Goal: Information Seeking & Learning: Understand process/instructions

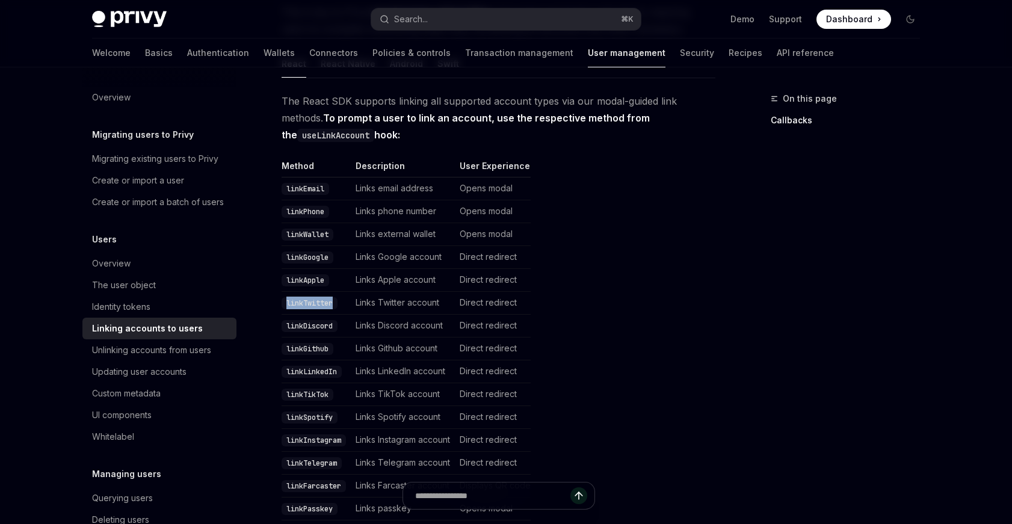
scroll to position [87, 0]
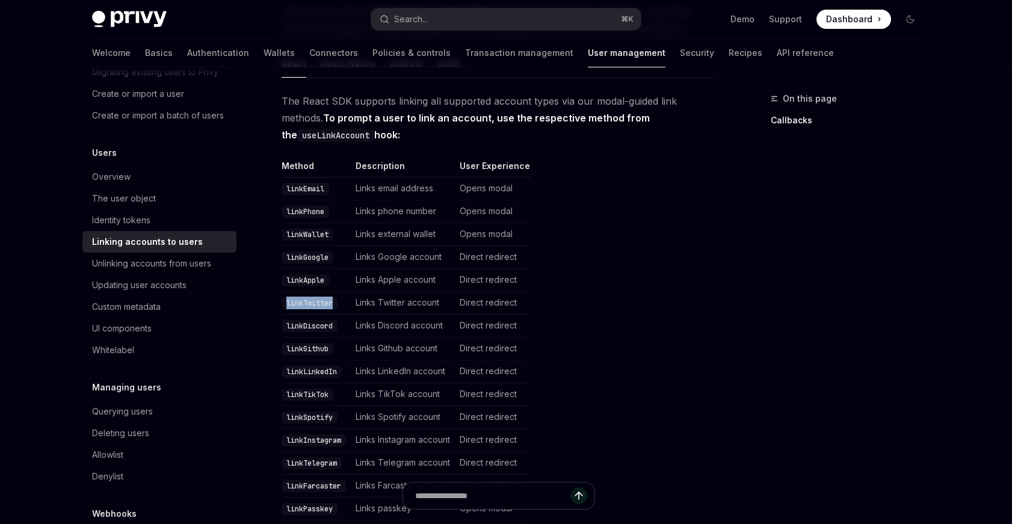
click at [841, 19] on span "Dashboard" at bounding box center [849, 19] width 46 height 12
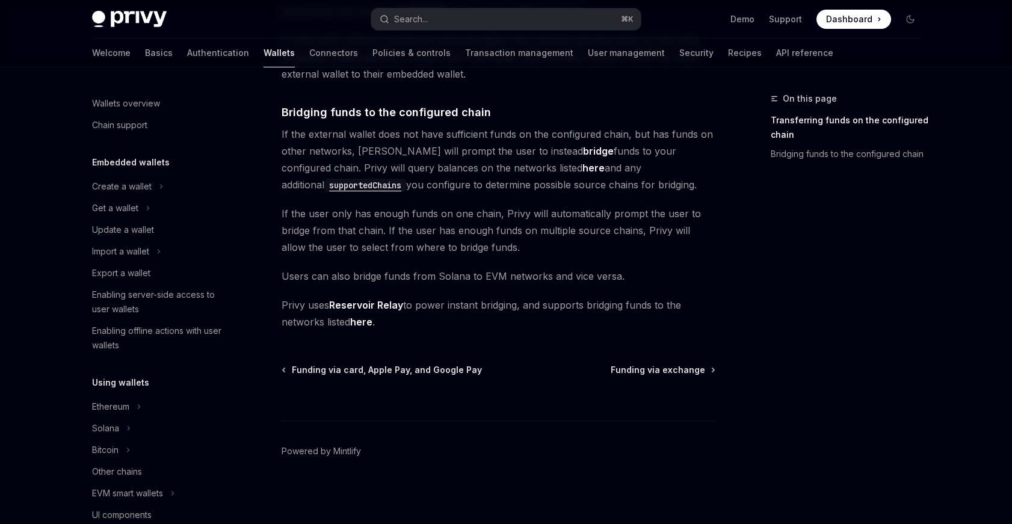
scroll to position [382, 0]
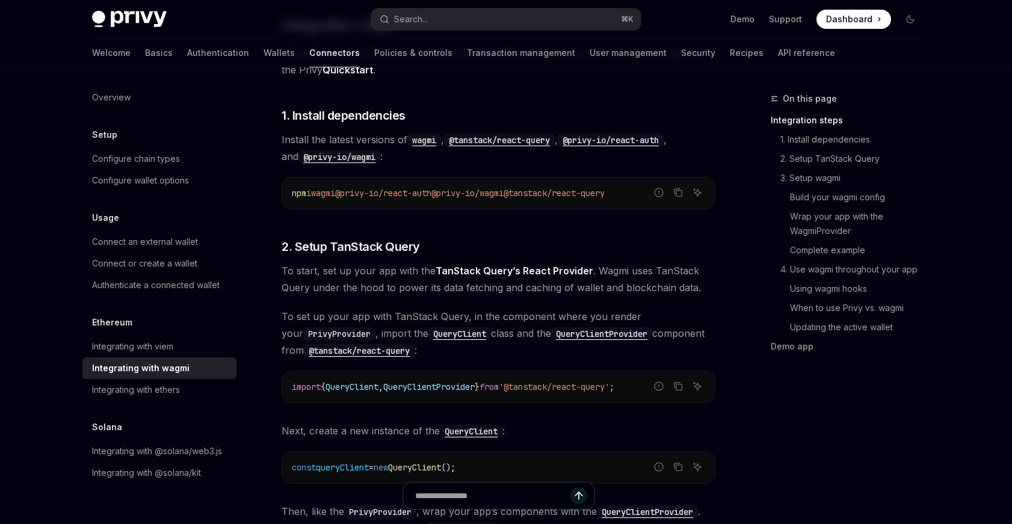
drag, startPoint x: 322, startPoint y: 196, endPoint x: 649, endPoint y: 194, distance: 326.8
click at [649, 194] on code "npm i wagmi @privy-io/react-auth @privy-io/wagmi @tanstack/react-query" at bounding box center [499, 193] width 414 height 14
copy span "wagmi @privy-io/react-auth @privy-io/wagmi @tanstack/react-query"
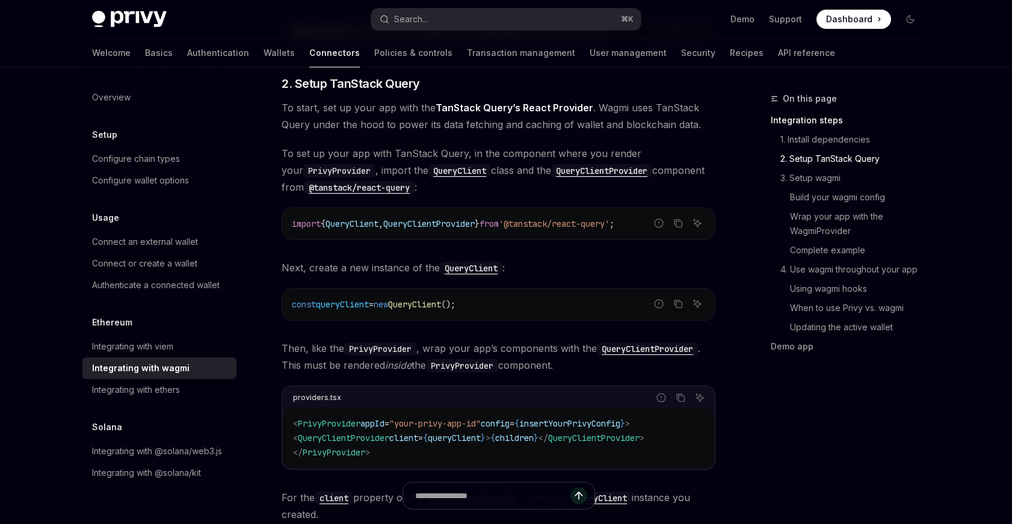
scroll to position [413, 0]
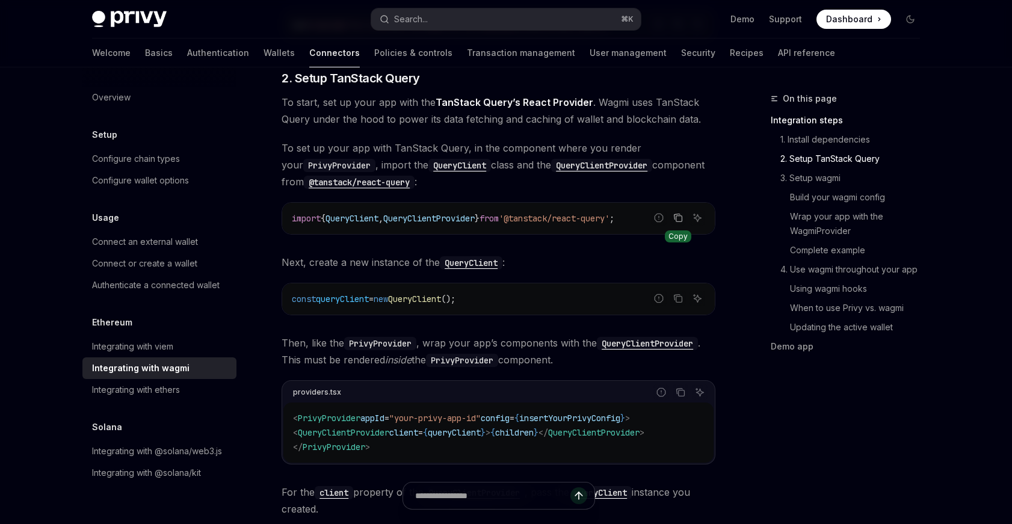
click at [675, 214] on icon "Copy the contents from the code block" at bounding box center [678, 216] width 6 height 5
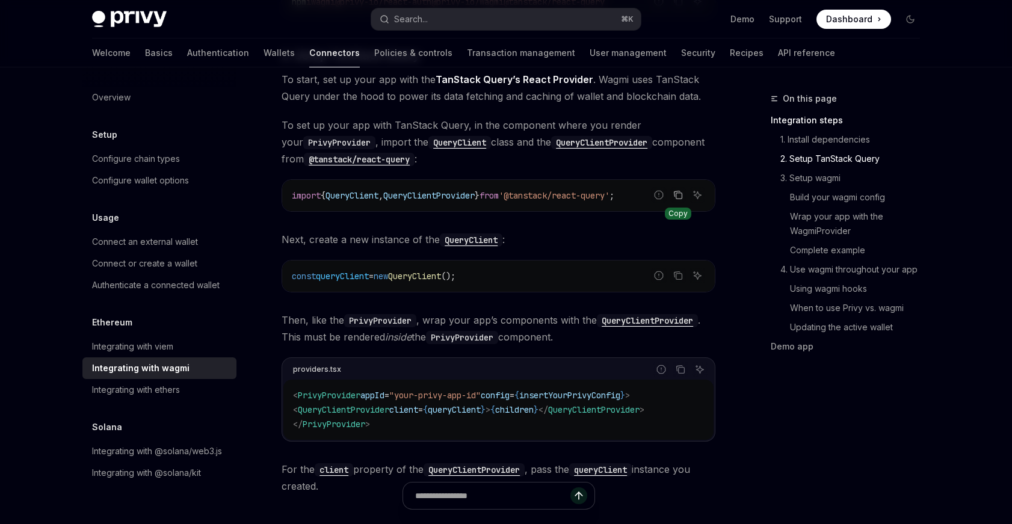
scroll to position [445, 0]
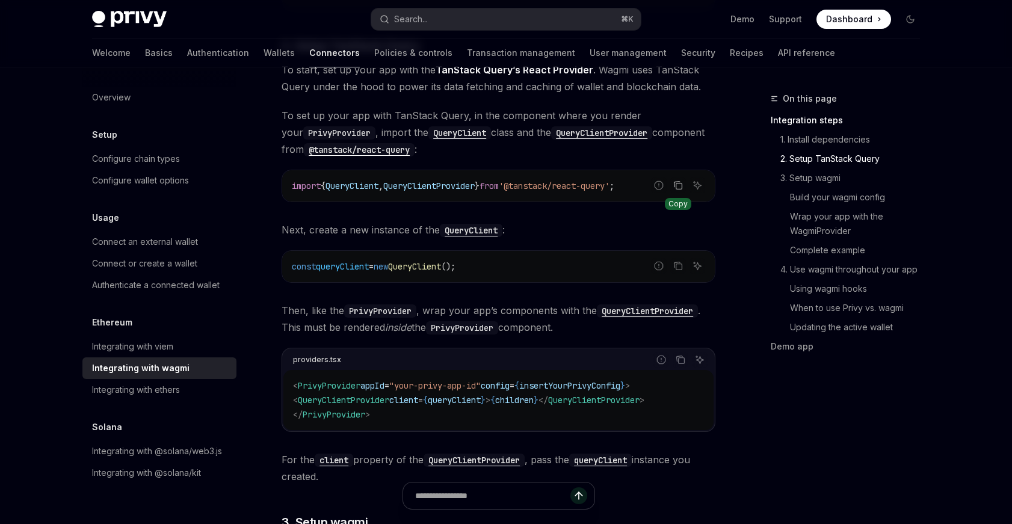
click at [330, 265] on span "queryClient" at bounding box center [342, 266] width 53 height 11
copy div "const queryClient = new QueryClient ();"
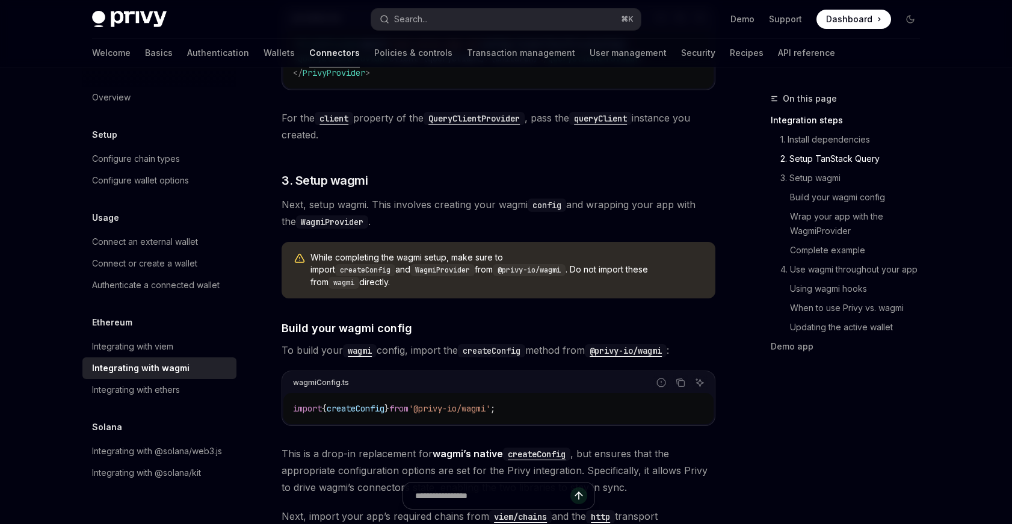
scroll to position [864, 0]
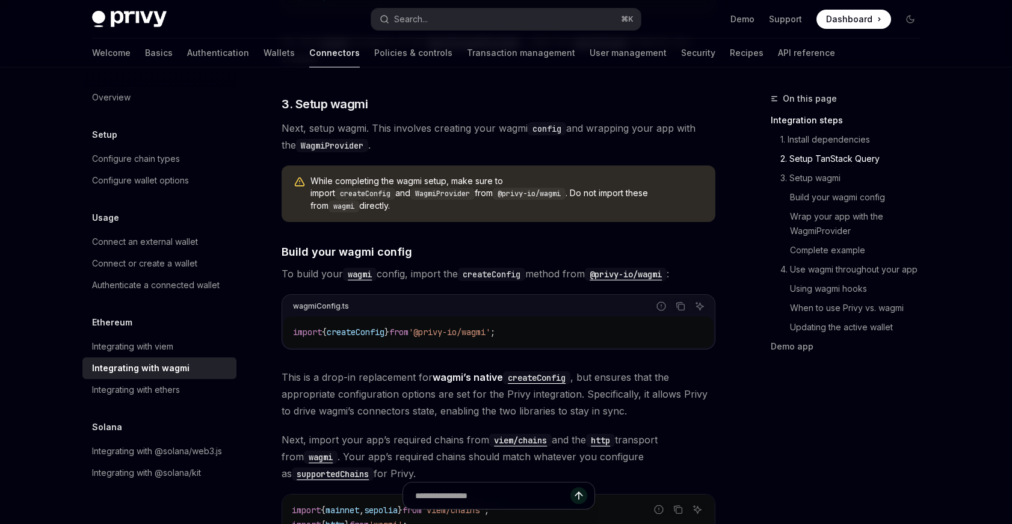
click at [322, 327] on span "import" at bounding box center [307, 332] width 29 height 11
copy div "import { createConfig } from '@privy-io/wagmi' ;"
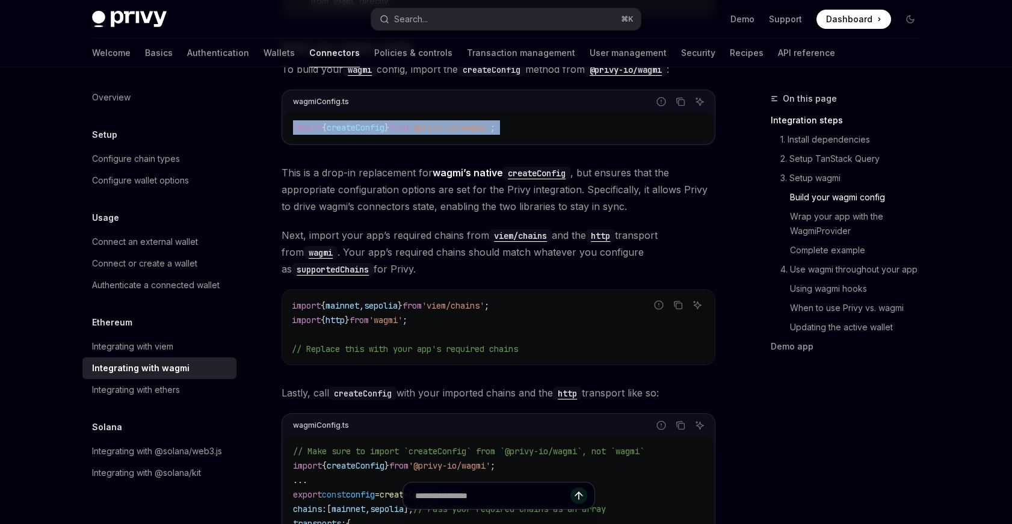
scroll to position [1070, 0]
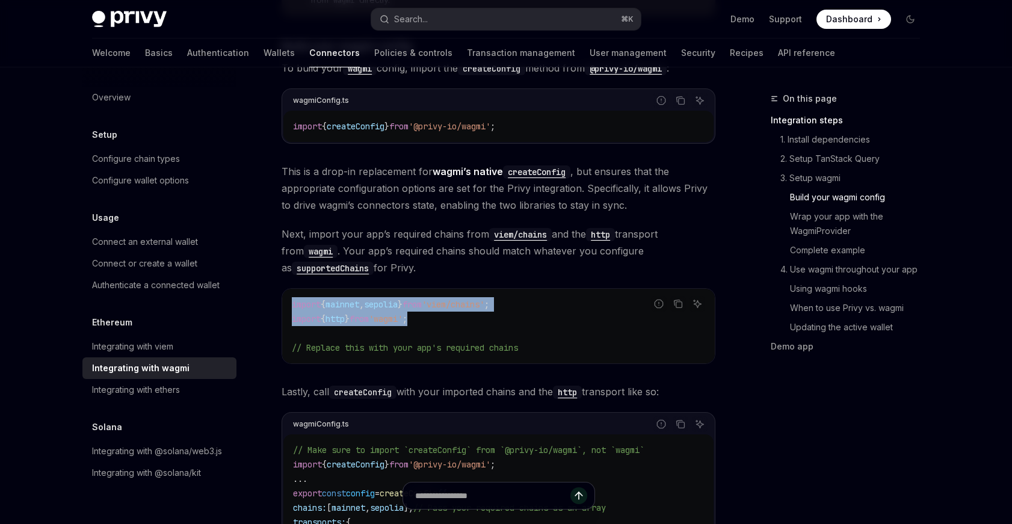
drag, startPoint x: 293, startPoint y: 293, endPoint x: 448, endPoint y: 309, distance: 155.5
click at [448, 309] on code "import { mainnet , sepolia } from 'viem/chains' ; import { http } from 'wagmi' …" at bounding box center [499, 326] width 414 height 58
copy code "import { mainnet , sepolia } from 'viem/chains' ; import { http } from 'wagmi' ;"
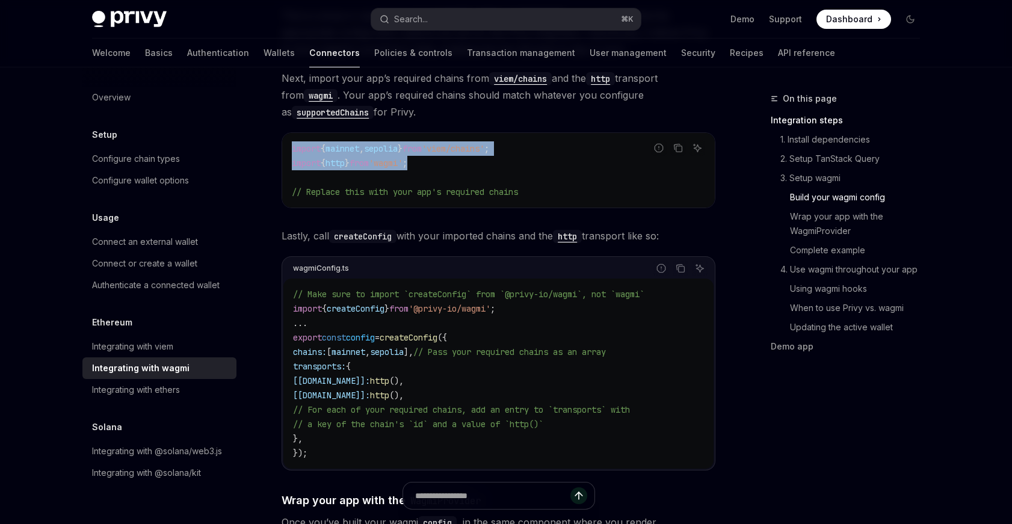
scroll to position [1205, 0]
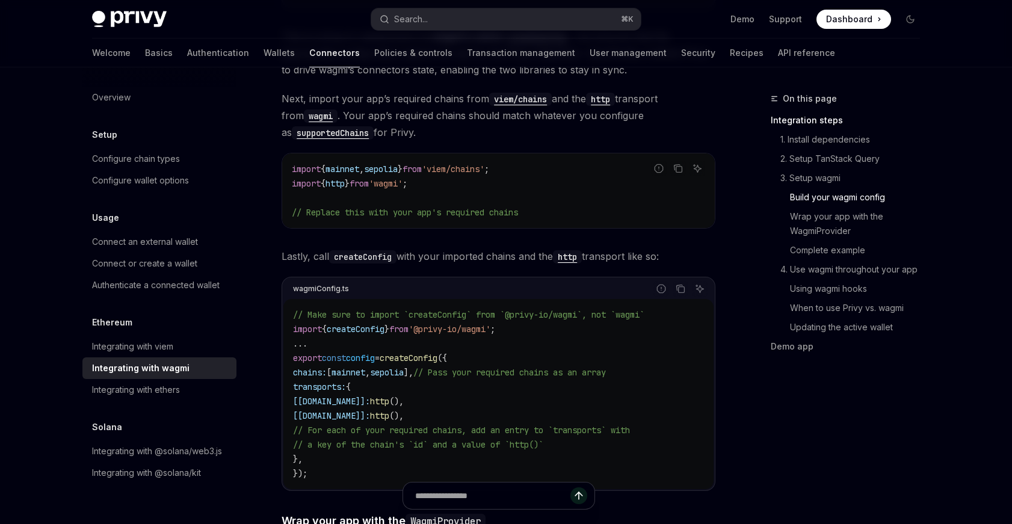
click at [372, 324] on span "createConfig" at bounding box center [356, 329] width 58 height 11
copy code "import { createConfig } from '@privy-io/wagmi' ;"
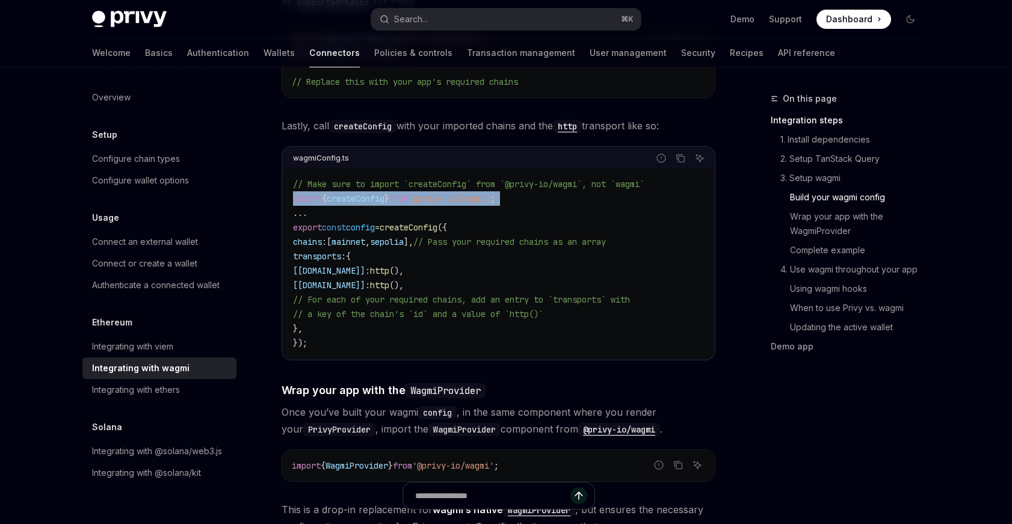
scroll to position [1337, 0]
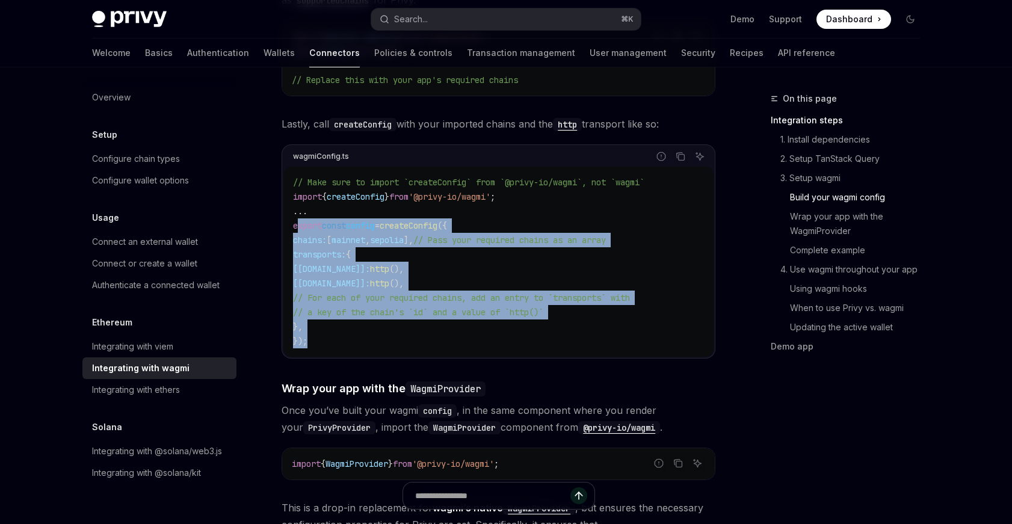
drag, startPoint x: 296, startPoint y: 214, endPoint x: 327, endPoint y: 326, distance: 115.7
click at [327, 326] on code "// Make sure to import `createConfig` from `@privy-io/wagmi`, not `wagmi` impor…" at bounding box center [498, 261] width 411 height 173
drag, startPoint x: 320, startPoint y: 327, endPoint x: 327, endPoint y: 215, distance: 112.2
click at [327, 215] on code "// Make sure to import `createConfig` from `@privy-io/wagmi`, not `wagmi` impor…" at bounding box center [498, 261] width 411 height 173
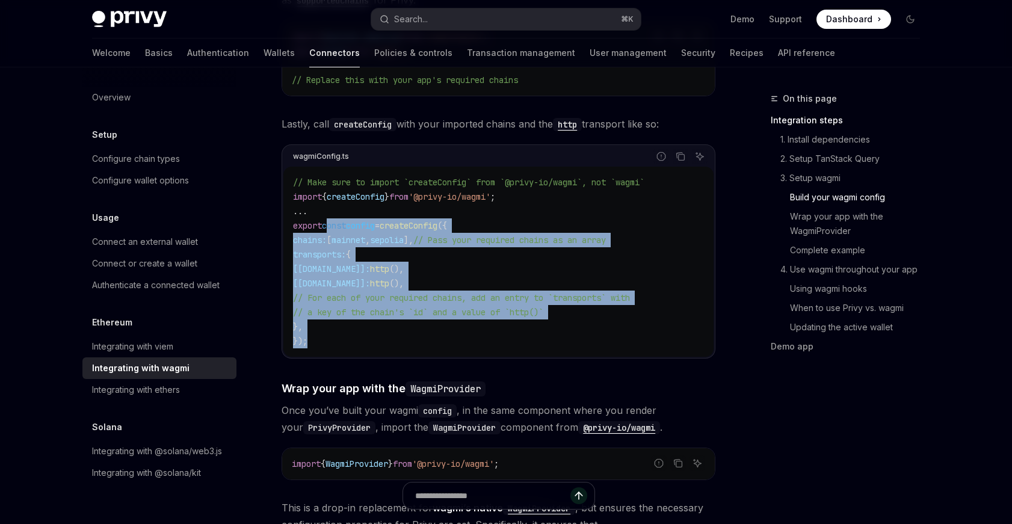
copy code "const config = createConfig ({ chains: [ mainnet , sepolia ], // Pass your requ…"
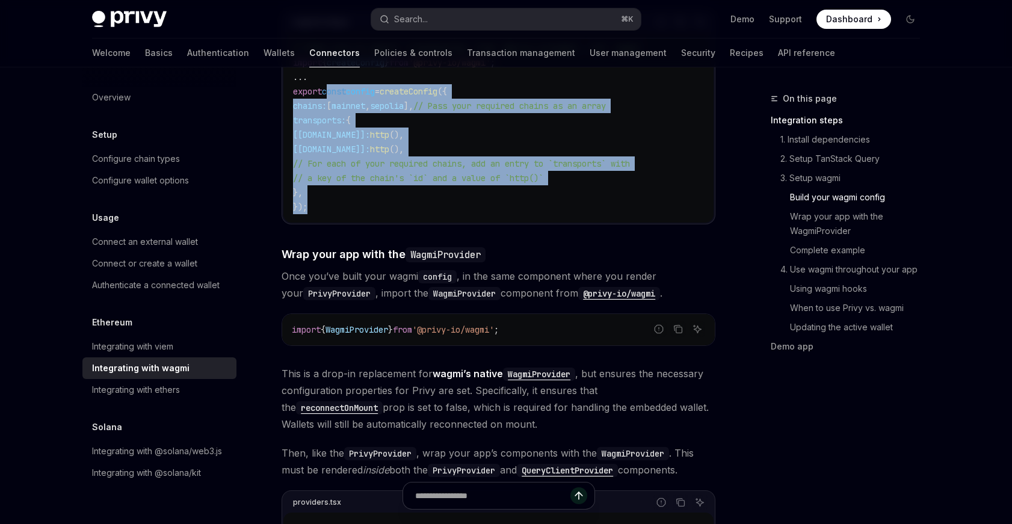
scroll to position [1487, 0]
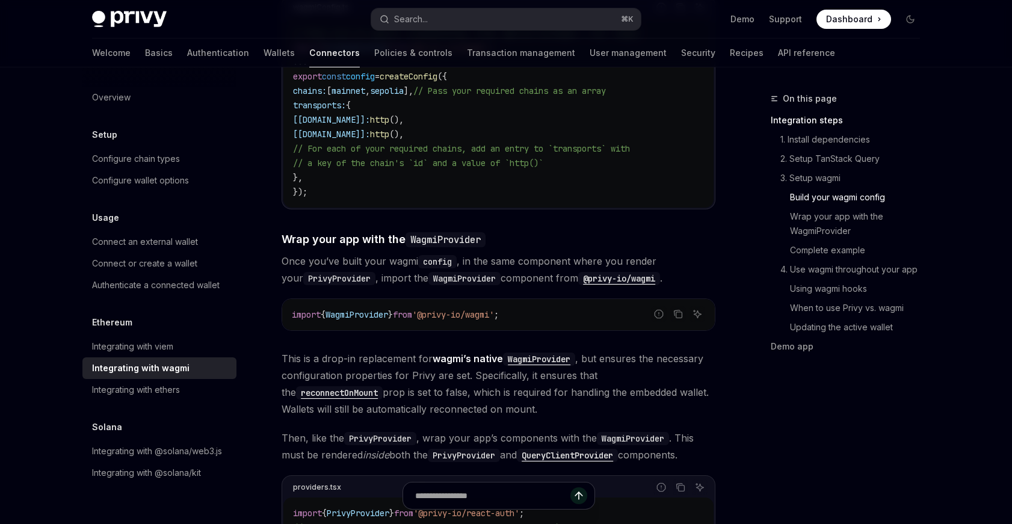
click at [313, 309] on span "import" at bounding box center [306, 314] width 29 height 11
copy div "import { WagmiProvider } from '@privy-io/wagmi' ;"
click at [342, 309] on span "WagmiProvider" at bounding box center [357, 314] width 63 height 11
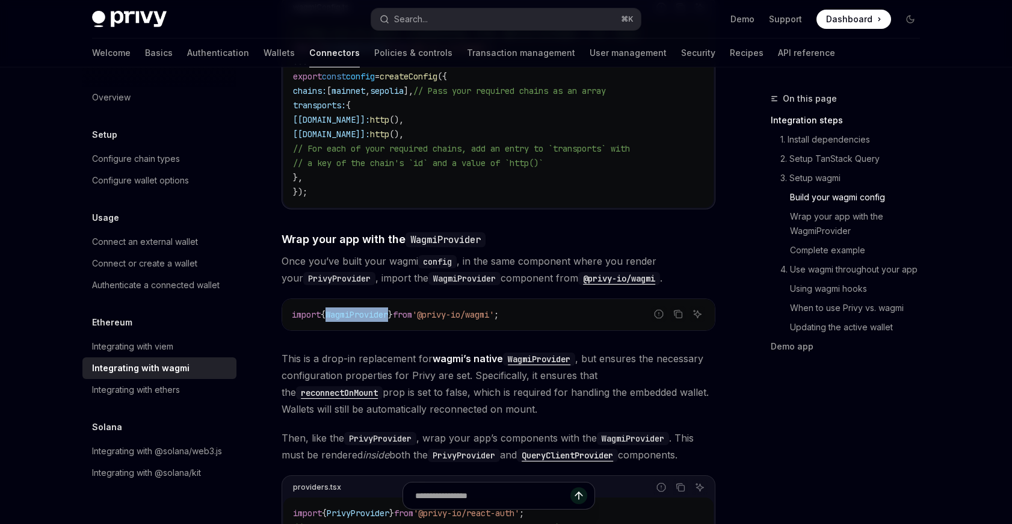
click at [342, 309] on span "WagmiProvider" at bounding box center [357, 314] width 63 height 11
copy span "WagmiProvider"
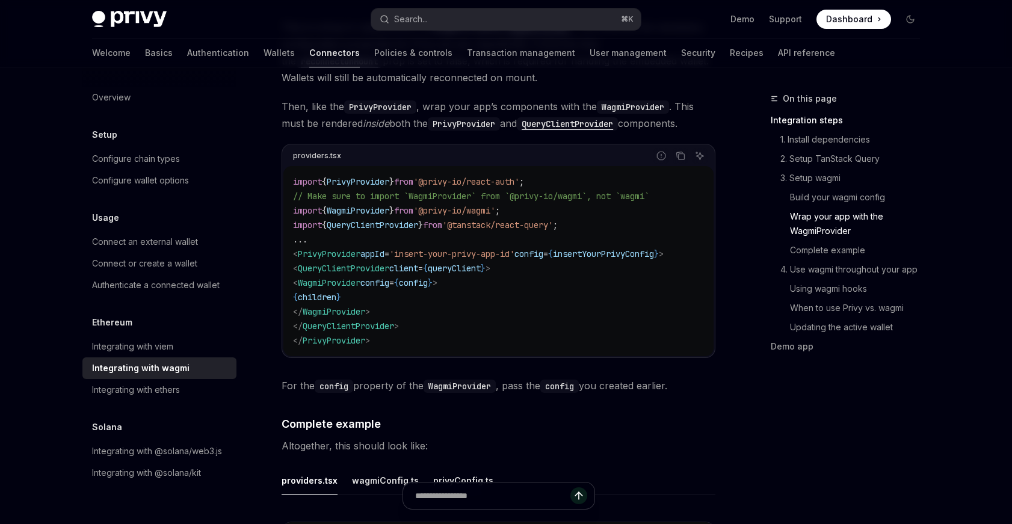
scroll to position [1819, 0]
click at [298, 262] on span "<" at bounding box center [295, 267] width 5 height 11
drag, startPoint x: 305, startPoint y: 253, endPoint x: 474, endPoint y: 267, distance: 169.2
click at [474, 267] on code "import { PrivyProvider } from '@privy-io/react-auth' ; // Make sure to import `…" at bounding box center [498, 260] width 411 height 173
copy code "< QueryClientProvider client = { queryClient } > < WagmiProvider config = { con…"
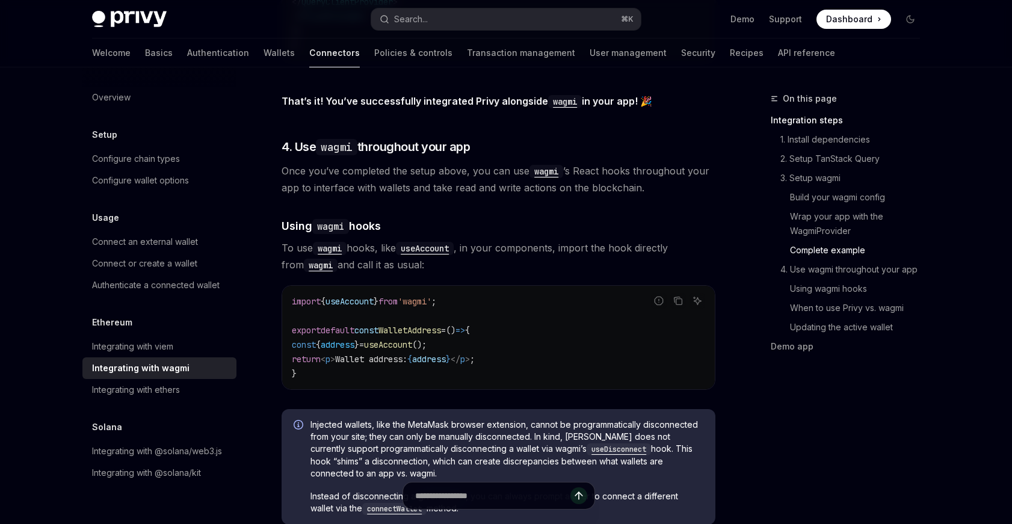
scroll to position [2597, 0]
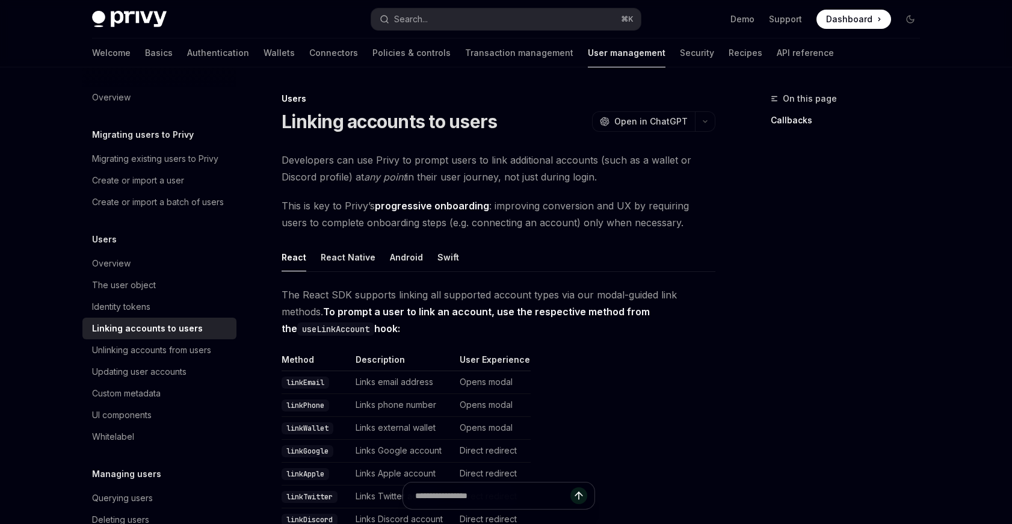
click at [843, 27] on span at bounding box center [854, 19] width 75 height 19
click at [433, 20] on button "Search... ⌘ K" at bounding box center [506, 19] width 270 height 22
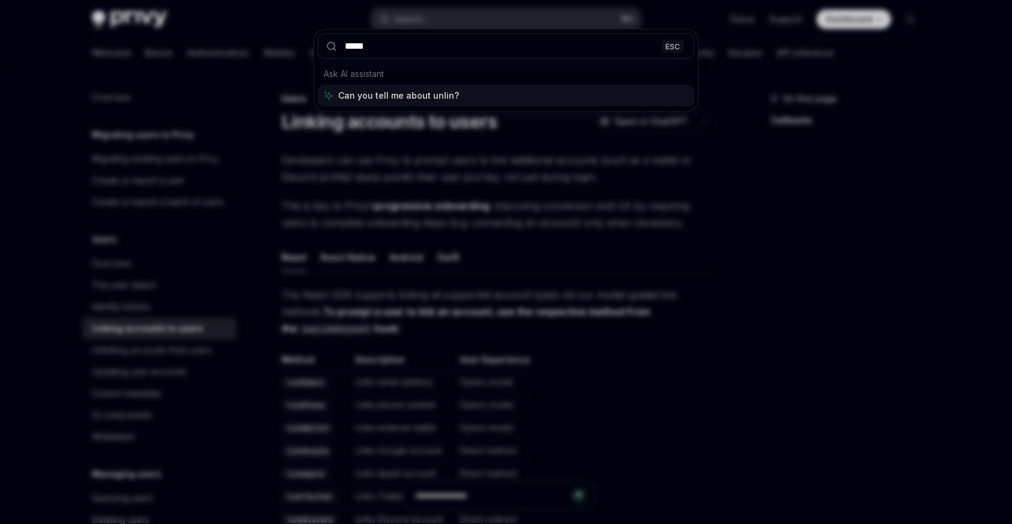
type input "******"
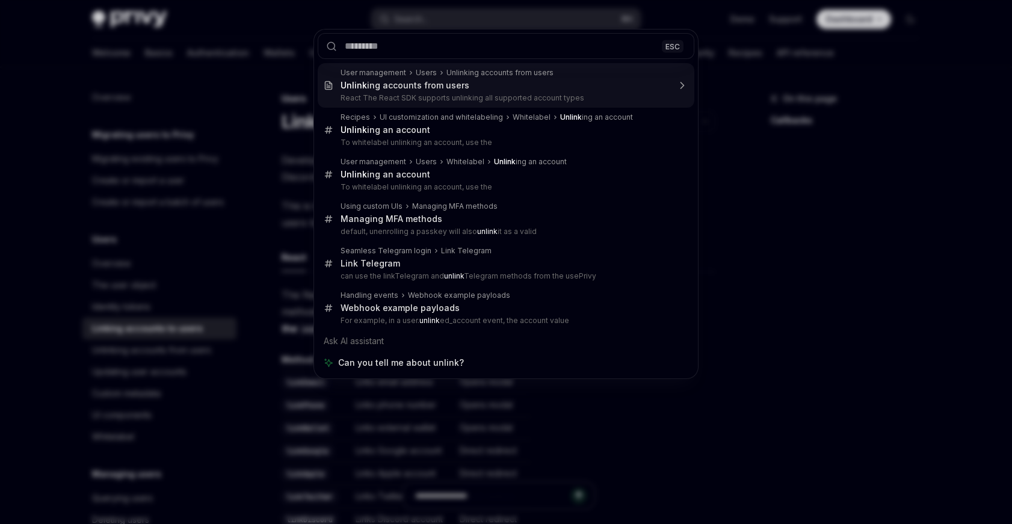
type textarea "*"
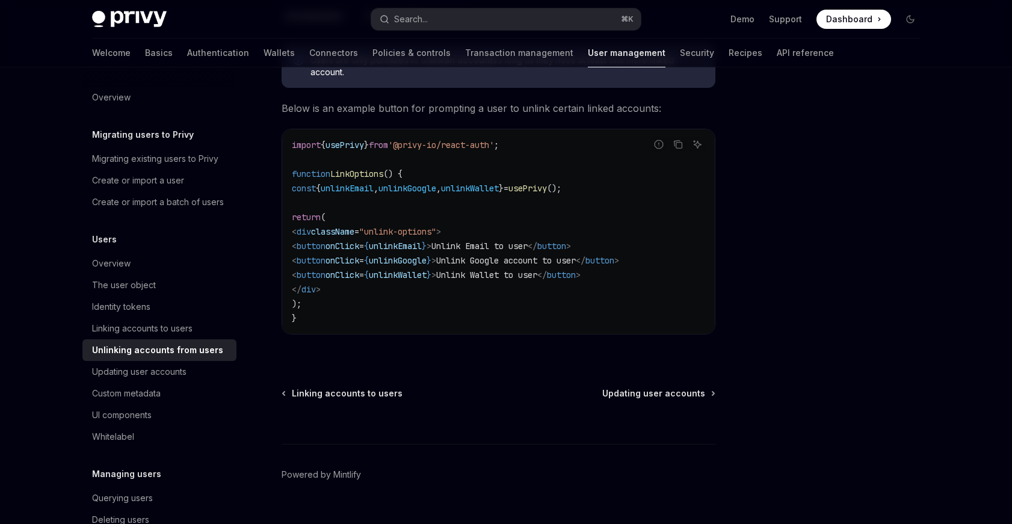
scroll to position [667, 0]
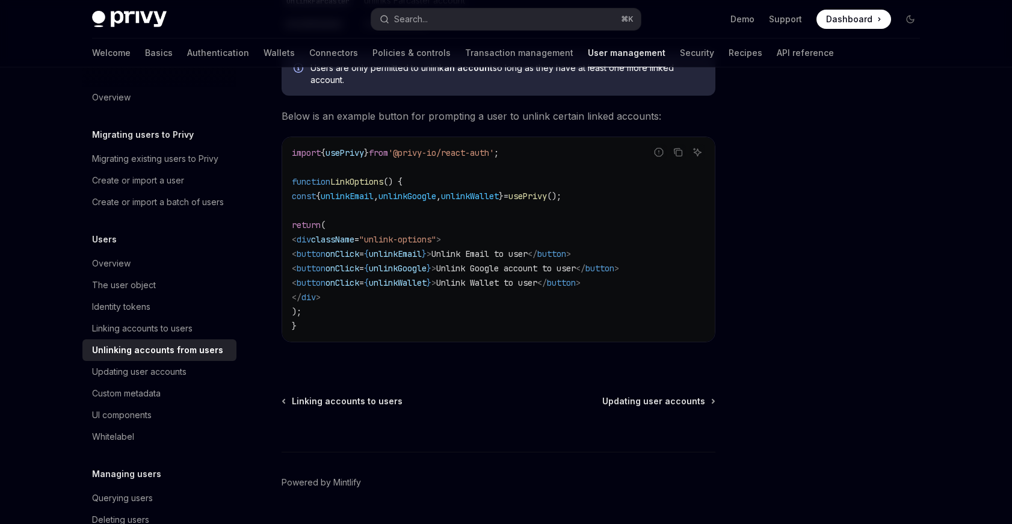
click at [379, 203] on code "import { usePrivy } from '@privy-io/react-auth' ; function LinkOptions () { con…" at bounding box center [499, 240] width 414 height 188
click at [365, 199] on span "unlinkEmail" at bounding box center [347, 196] width 53 height 11
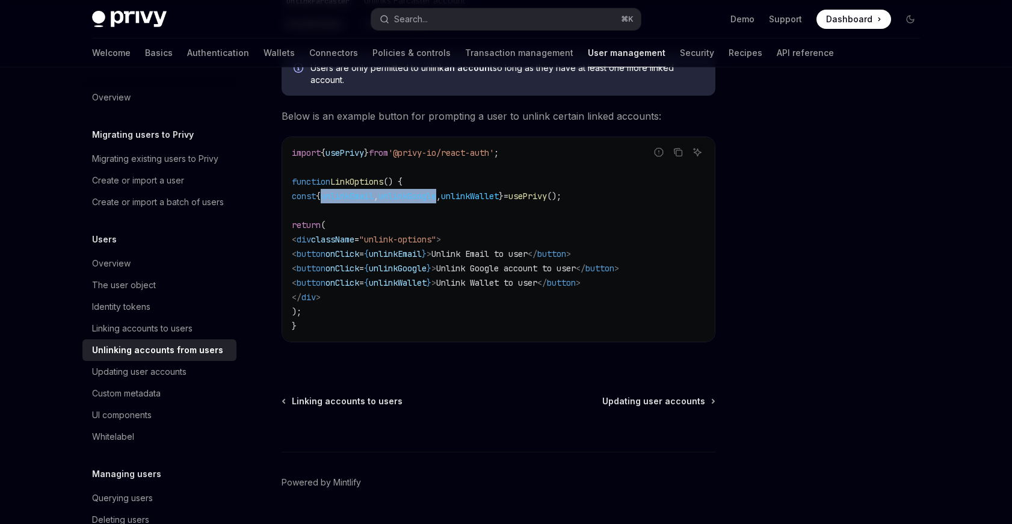
click at [415, 197] on span "unlinkGoogle" at bounding box center [408, 196] width 58 height 11
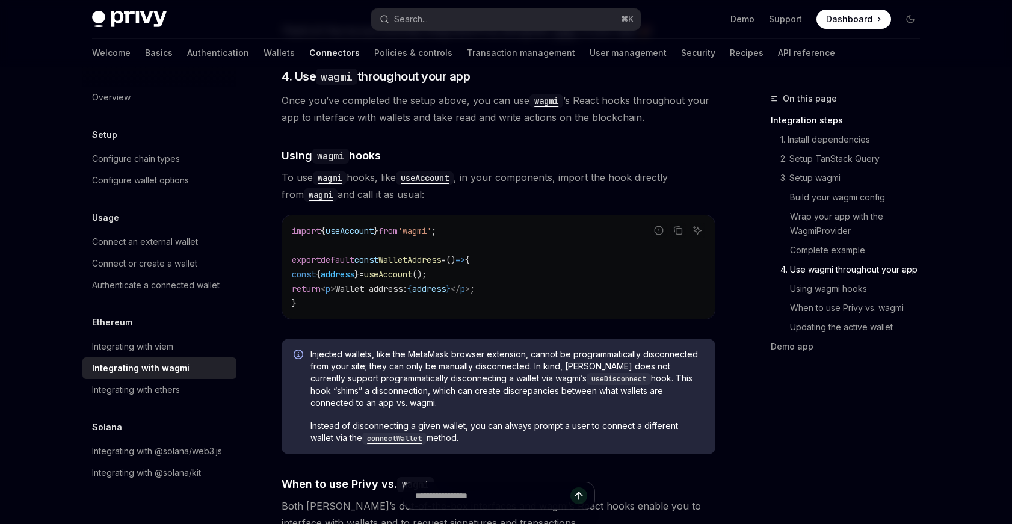
scroll to position [2656, 0]
